Goal: Find specific fact: Find specific fact

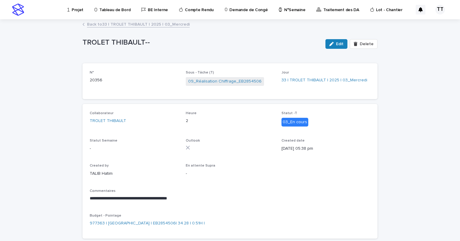
click at [131, 28] on div "Back to 33 | TROLET THIBAULT | 2025 | 03_Mercredi" at bounding box center [229, 24] width 301 height 8
click at [131, 25] on link "Back to 33 | TROLET THIBAULT | 2025 | 03_Mercredi" at bounding box center [138, 23] width 103 height 7
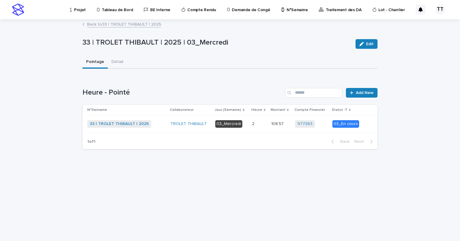
click at [128, 25] on link "Back to 33 | TROLET THIBAULT | 2025" at bounding box center [124, 23] width 74 height 7
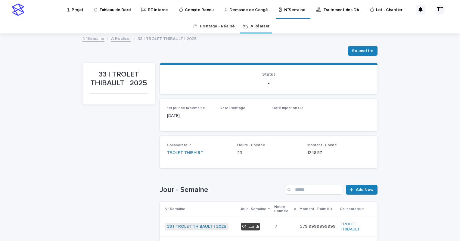
scroll to position [150, 0]
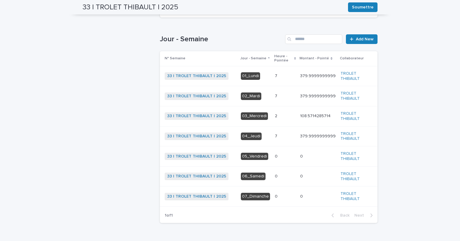
click at [280, 136] on p at bounding box center [285, 136] width 20 height 5
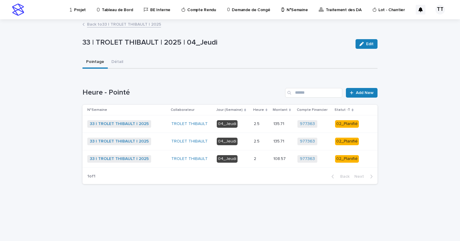
click at [267, 142] on p at bounding box center [261, 141] width 15 height 5
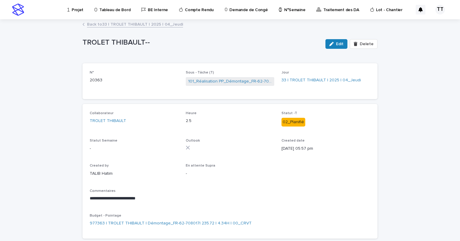
click at [102, 24] on link "Back to 33 | TROLET THIBAULT | 2025 | 04_Jeudi" at bounding box center [135, 23] width 96 height 7
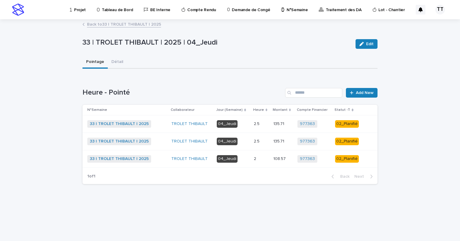
click at [255, 128] on div "2.5 2.5" at bounding box center [261, 124] width 15 height 10
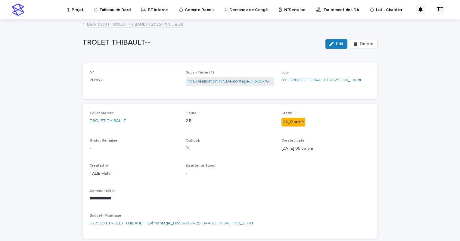
scroll to position [30, 0]
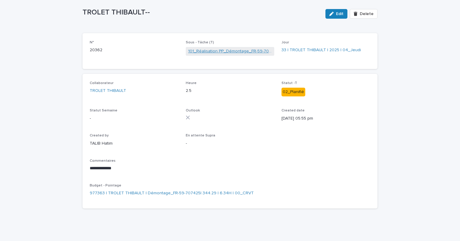
click at [226, 50] on link "101_Réalisation PP_Démontage_FR-59-707425" at bounding box center [230, 51] width 84 height 6
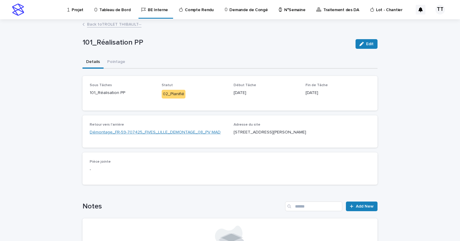
click at [184, 132] on link "Démontage_FR-59-707425_FIVES_LILLE_DEMONTAGE_08_PV MAD" at bounding box center [155, 132] width 131 height 6
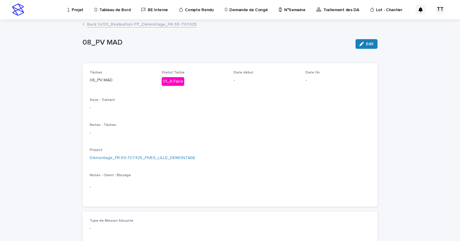
scroll to position [30, 0]
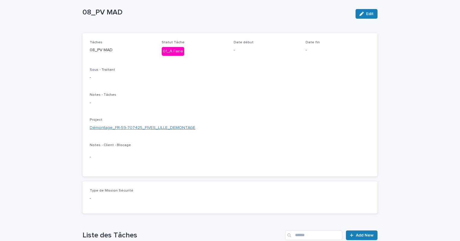
click at [159, 128] on link "Démontage_FR-59-707425_FIVES_LILLE_DEMONTAGE" at bounding box center [143, 128] width 106 height 6
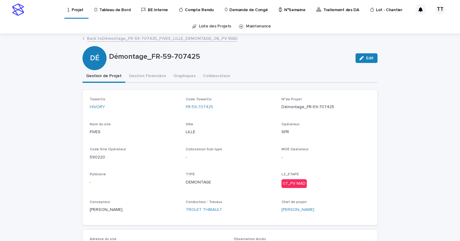
scroll to position [30, 0]
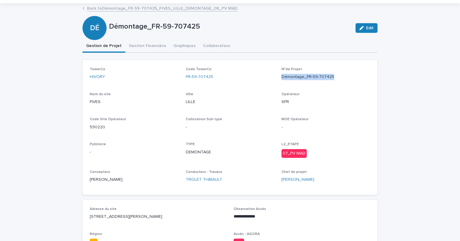
drag, startPoint x: 279, startPoint y: 76, endPoint x: 352, endPoint y: 75, distance: 72.2
click at [308, 75] on p "Démontage_FR-59-707425" at bounding box center [325, 77] width 89 height 6
copy p "Démontage_FR-59-707425"
drag, startPoint x: 199, startPoint y: 99, endPoint x: -112, endPoint y: 89, distance: 310.6
click at [0, 89] on html "**********" at bounding box center [230, 120] width 460 height 241
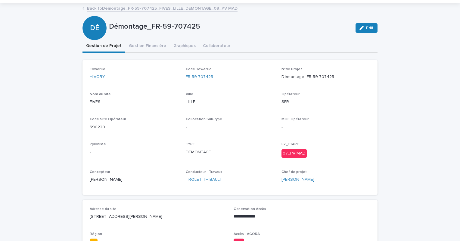
click at [166, 144] on p "Pylôniste" at bounding box center [134, 144] width 89 height 4
drag, startPoint x: 102, startPoint y: 127, endPoint x: 79, endPoint y: 125, distance: 22.6
copy p "590220"
